Goal: Information Seeking & Learning: Compare options

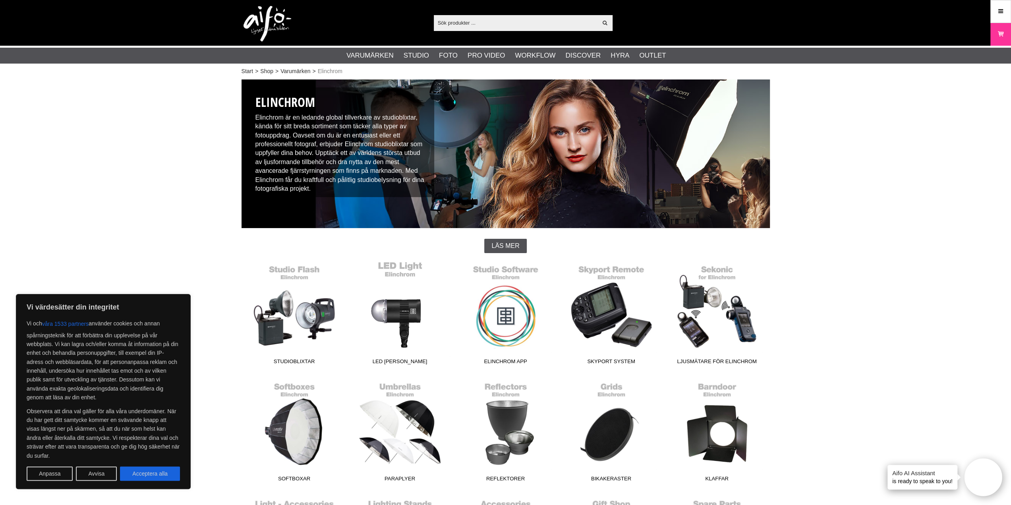
click at [406, 308] on link "LED [PERSON_NAME]" at bounding box center [400, 314] width 106 height 107
click at [292, 323] on link "Studioblixtar" at bounding box center [294, 314] width 106 height 107
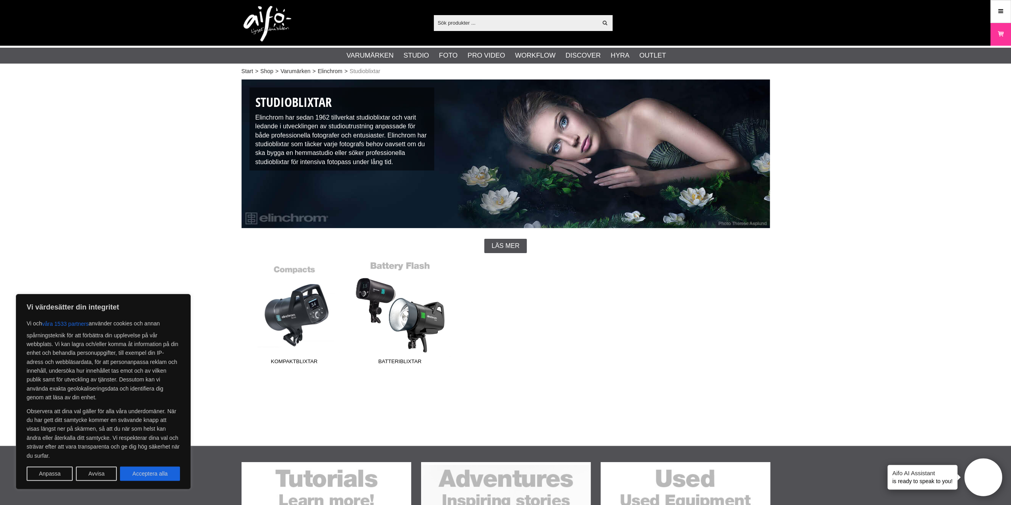
click at [416, 325] on link "Batteriblixtar" at bounding box center [400, 314] width 106 height 107
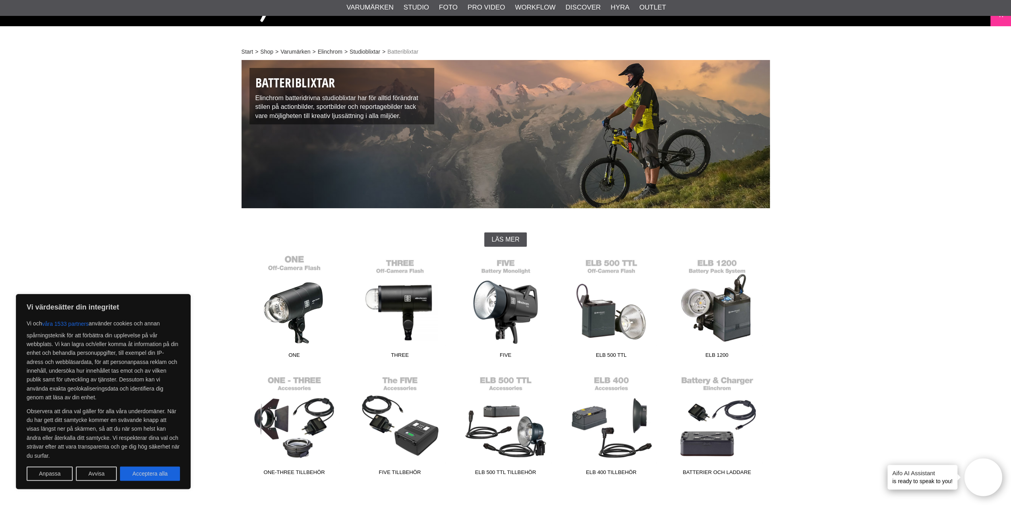
scroll to position [53, 0]
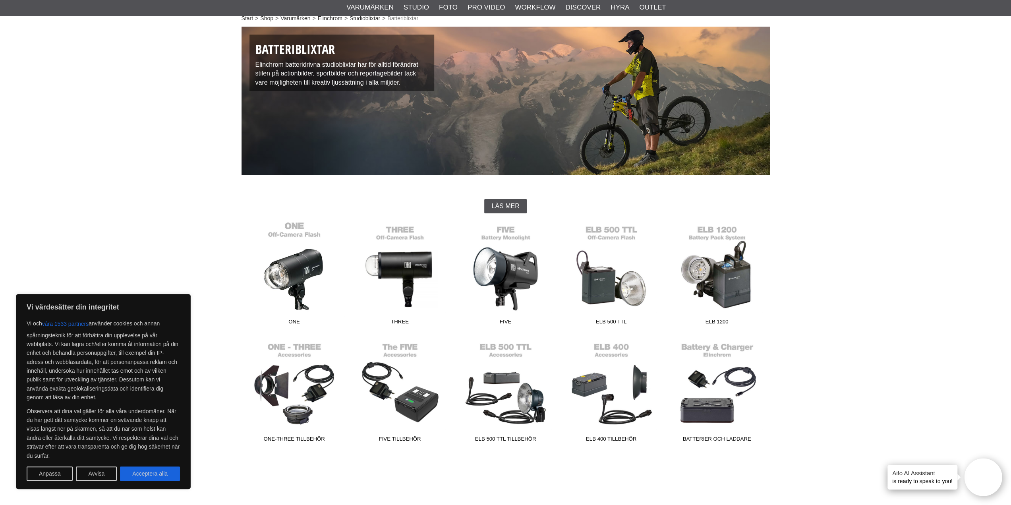
click at [297, 273] on link "ONE" at bounding box center [294, 274] width 106 height 107
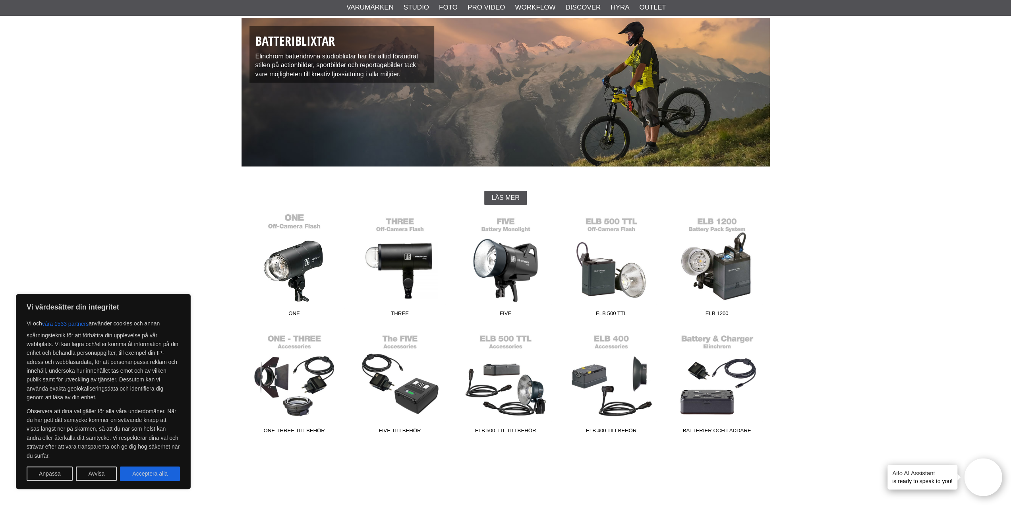
scroll to position [66, 0]
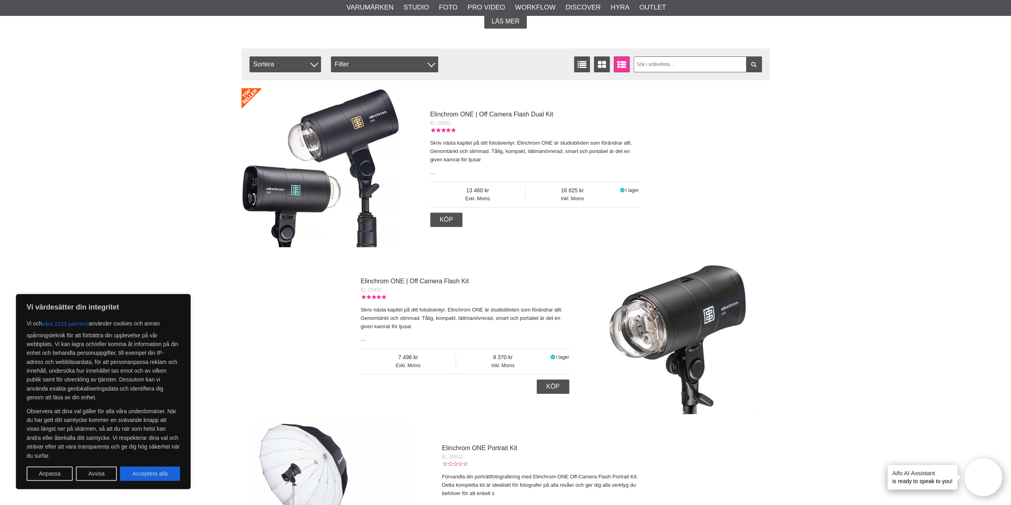
scroll to position [238, 0]
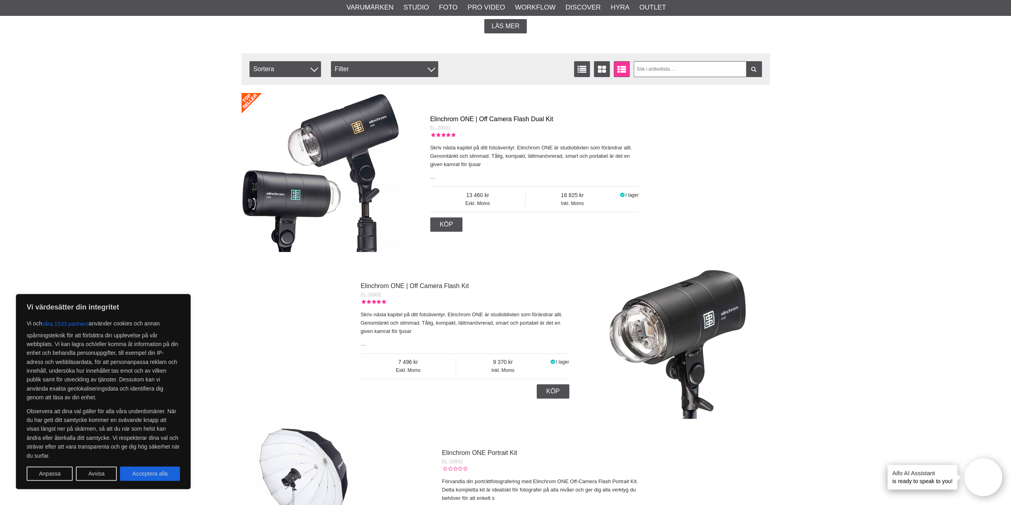
click at [455, 119] on link "Elinchrom ONE | Off Camera Flash Dual Kit" at bounding box center [491, 119] width 123 height 7
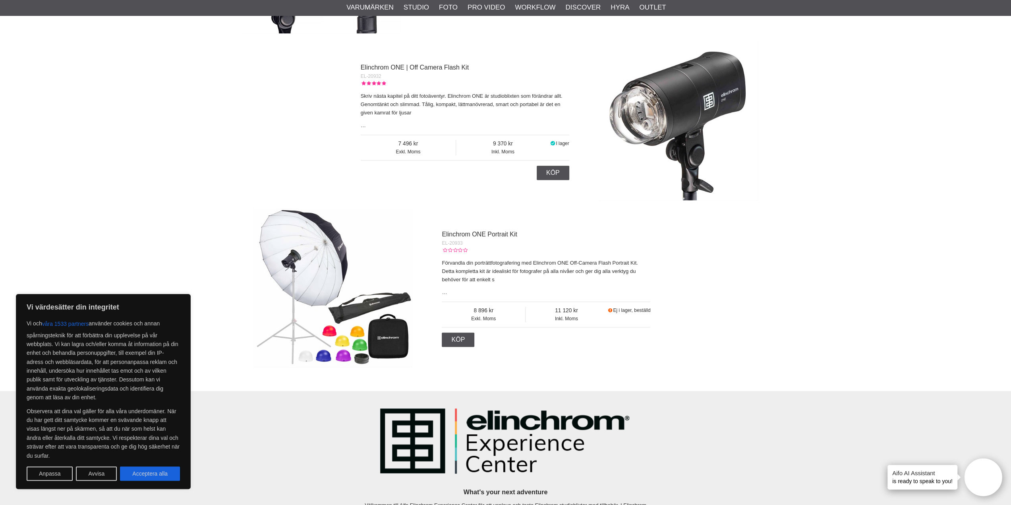
scroll to position [488, 0]
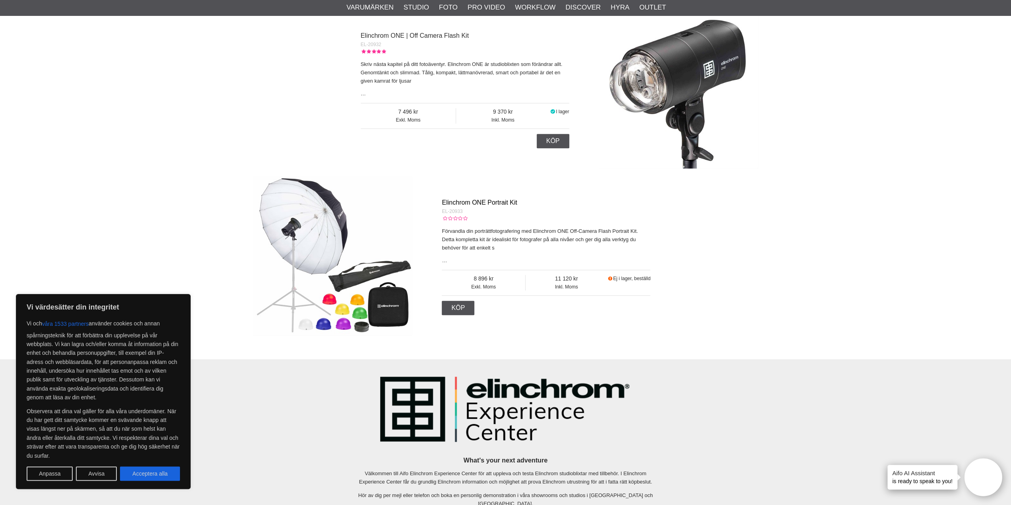
click at [486, 202] on link "Elinchrom ONE Portrait Kit" at bounding box center [479, 202] width 75 height 7
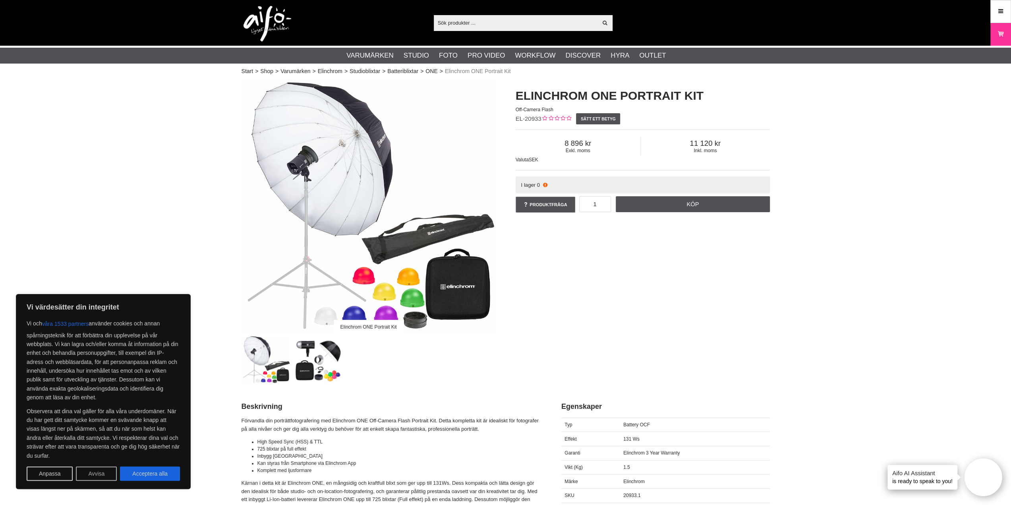
click at [98, 471] on button "Avvisa" at bounding box center [96, 473] width 41 height 14
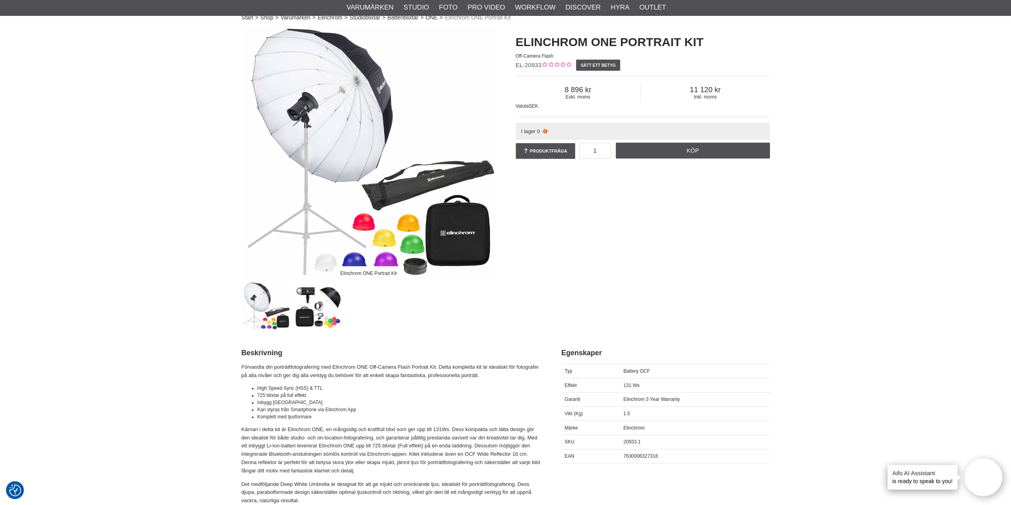
scroll to position [53, 0]
